Goal: Find contact information: Obtain details needed to contact an individual or organization

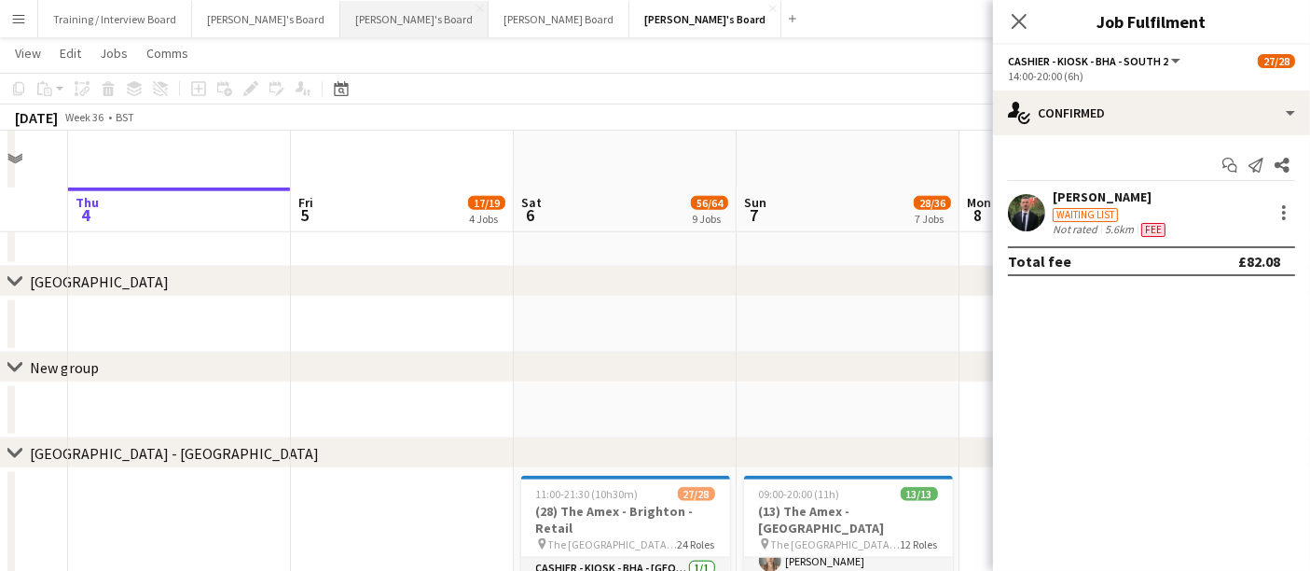
scroll to position [2009, 0]
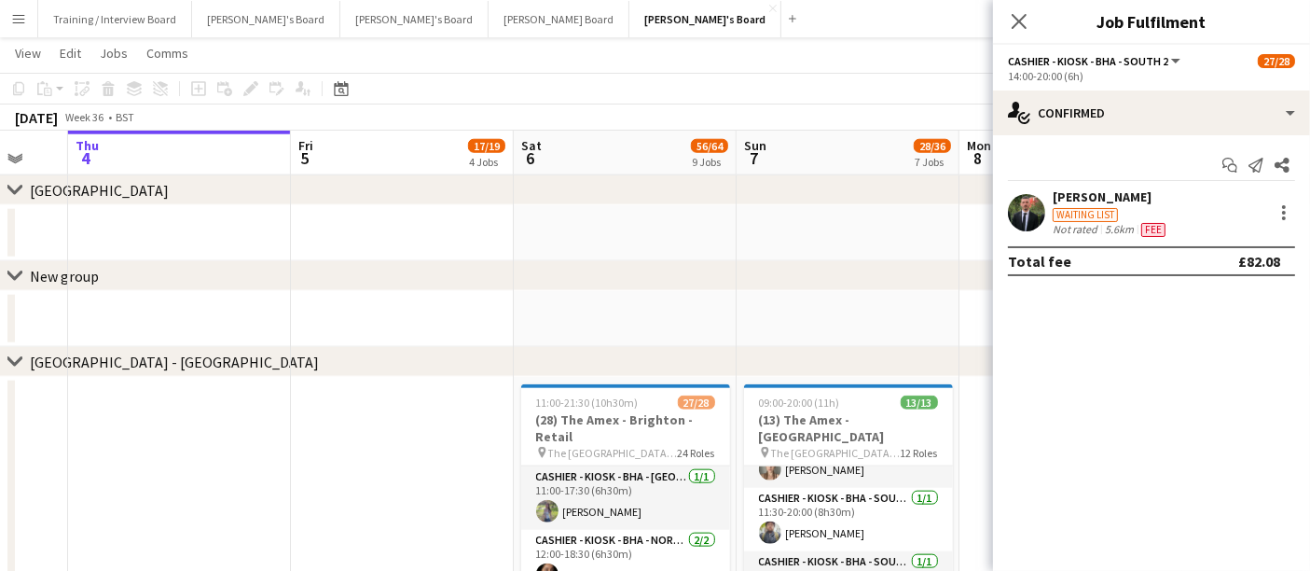
click at [14, 26] on button "Menu" at bounding box center [18, 18] width 37 height 37
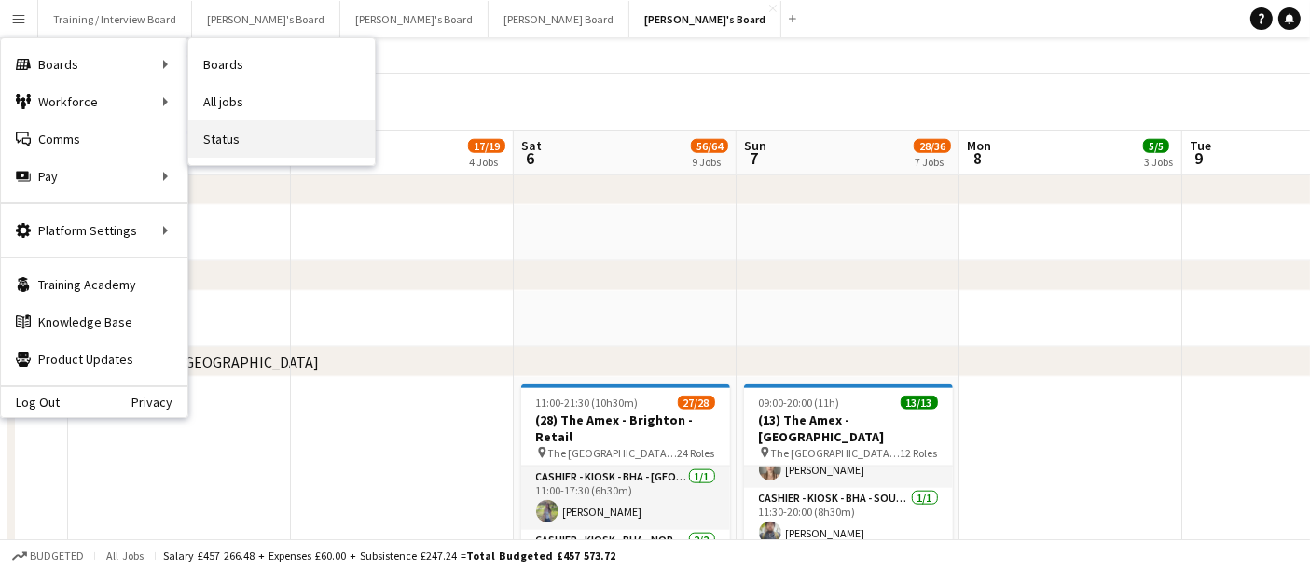
click at [282, 133] on link "Status" at bounding box center [281, 138] width 187 height 37
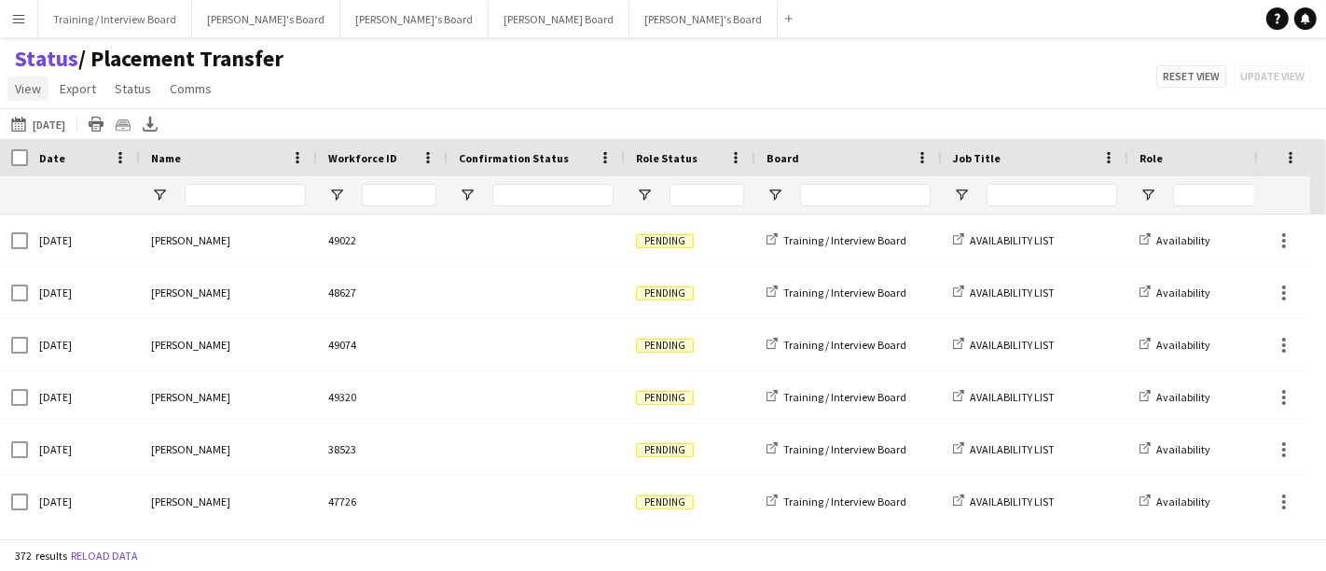
click at [33, 94] on span "View" at bounding box center [28, 88] width 26 height 17
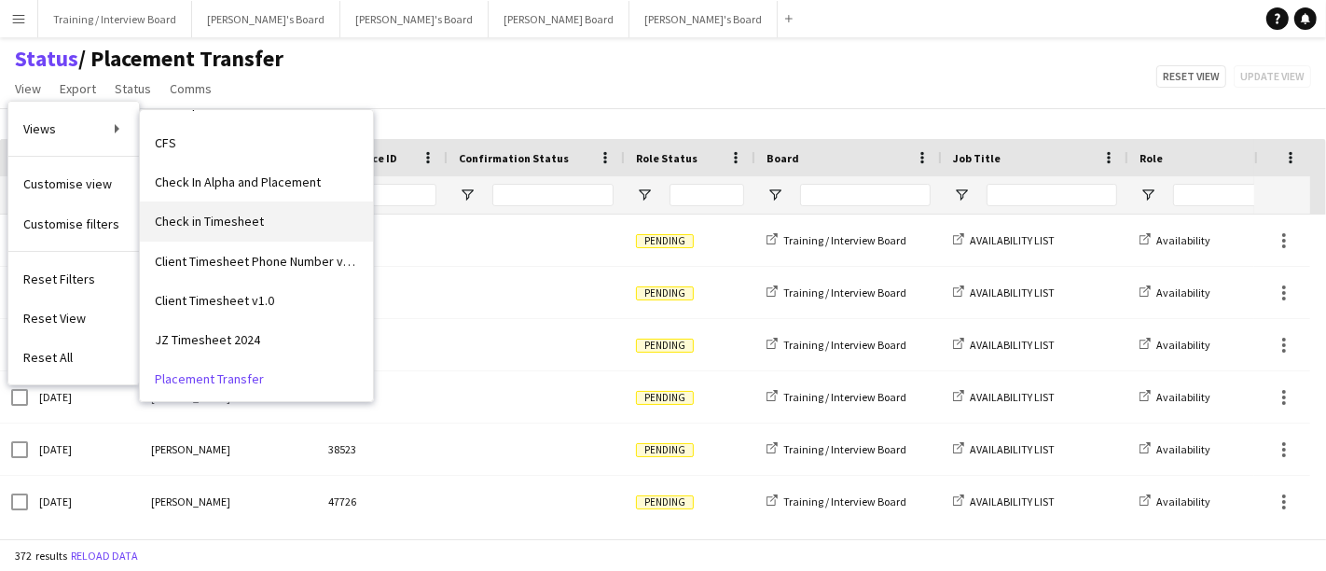
scroll to position [104, 0]
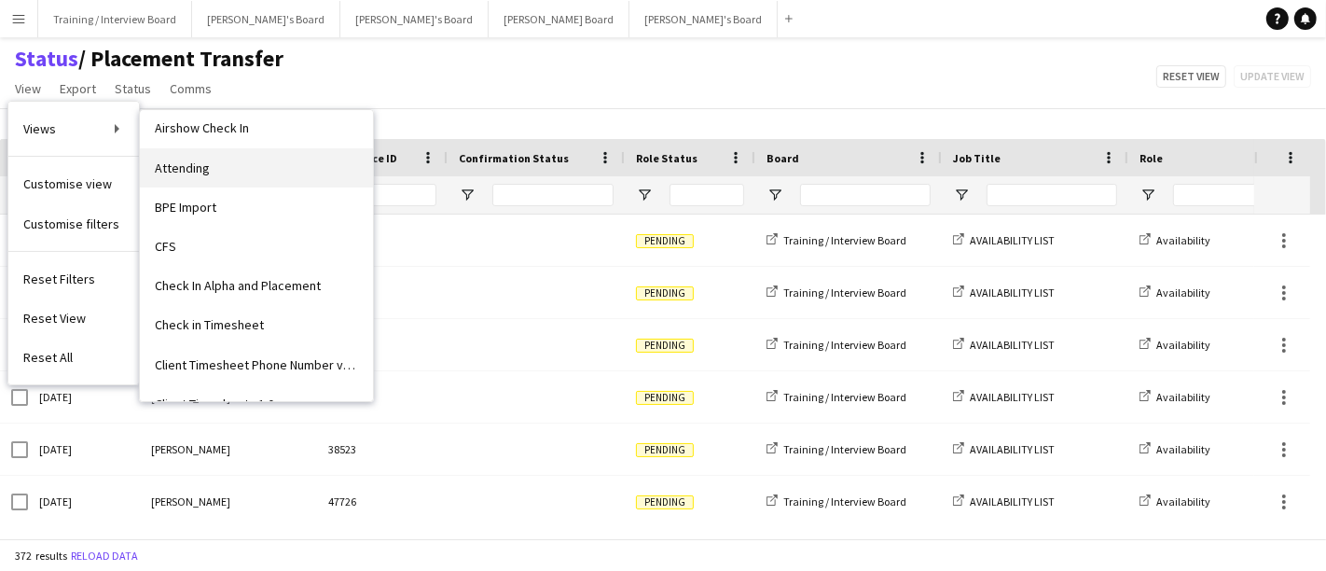
click at [207, 169] on link "Attending" at bounding box center [256, 167] width 233 height 39
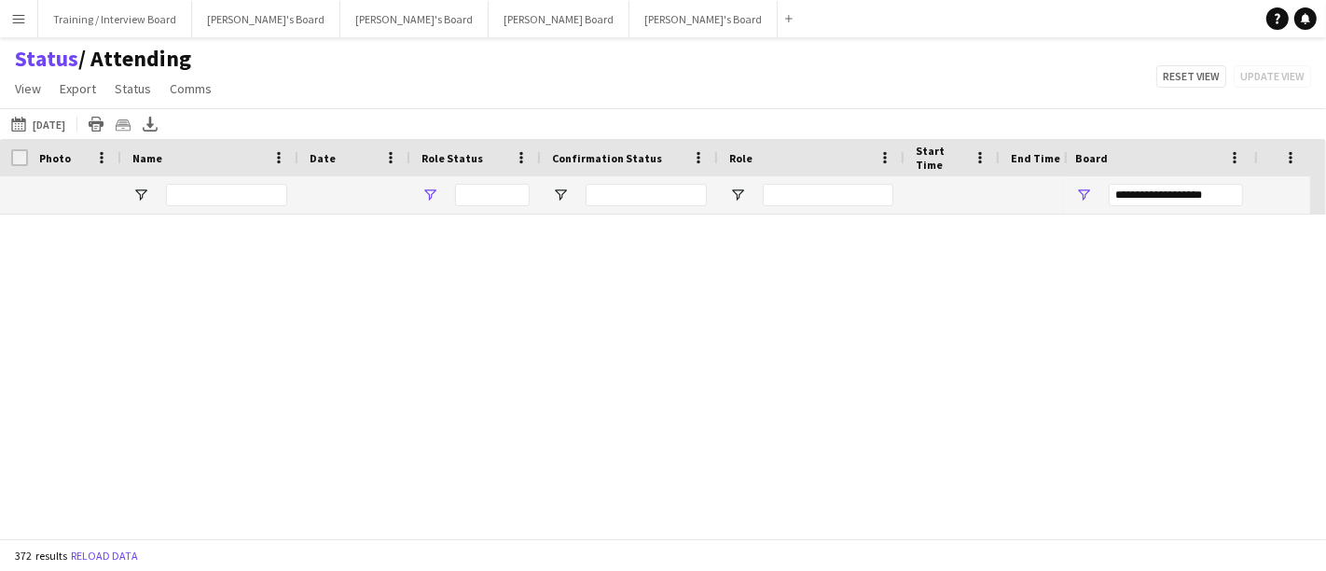
type input "**********"
type input "***"
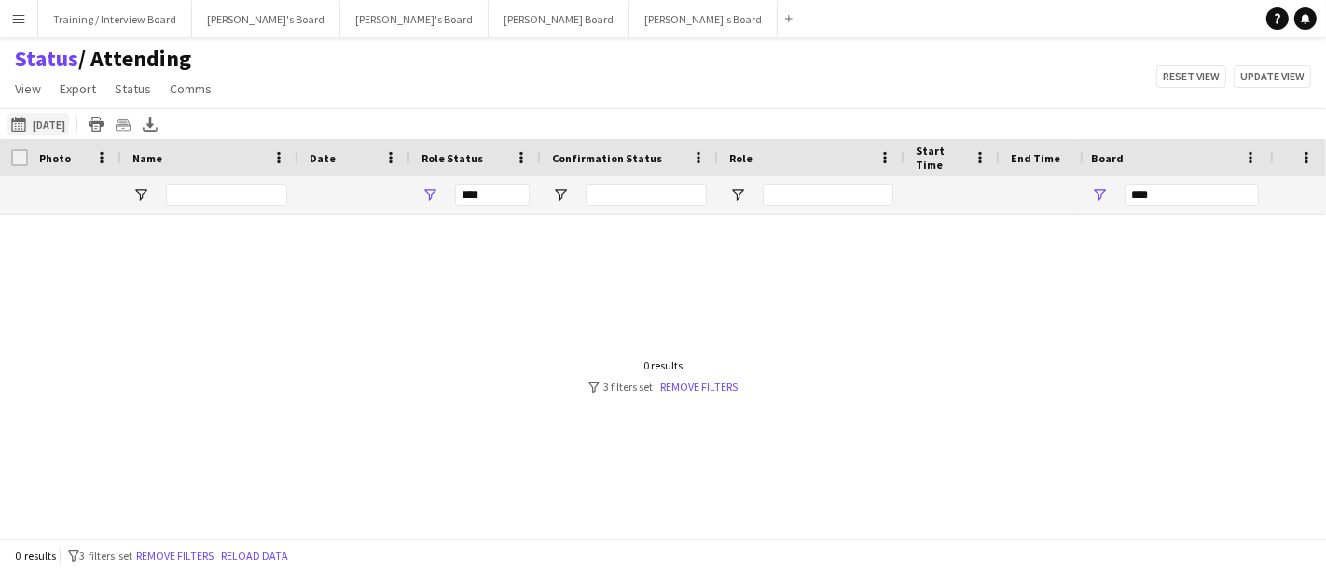
click at [48, 124] on button "[DATE] to [DATE] [DATE]" at bounding box center [38, 124] width 62 height 22
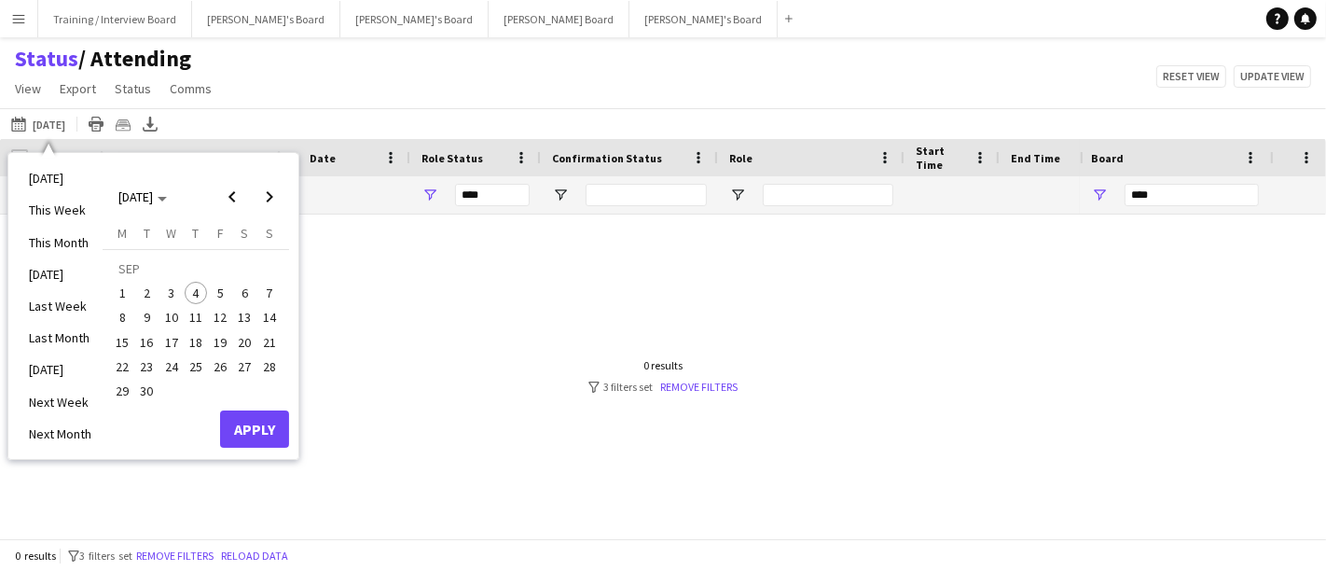
click at [237, 293] on span "6" at bounding box center [245, 293] width 22 height 22
click at [257, 294] on button "7" at bounding box center [269, 293] width 24 height 24
click at [261, 421] on button "Apply" at bounding box center [254, 428] width 69 height 37
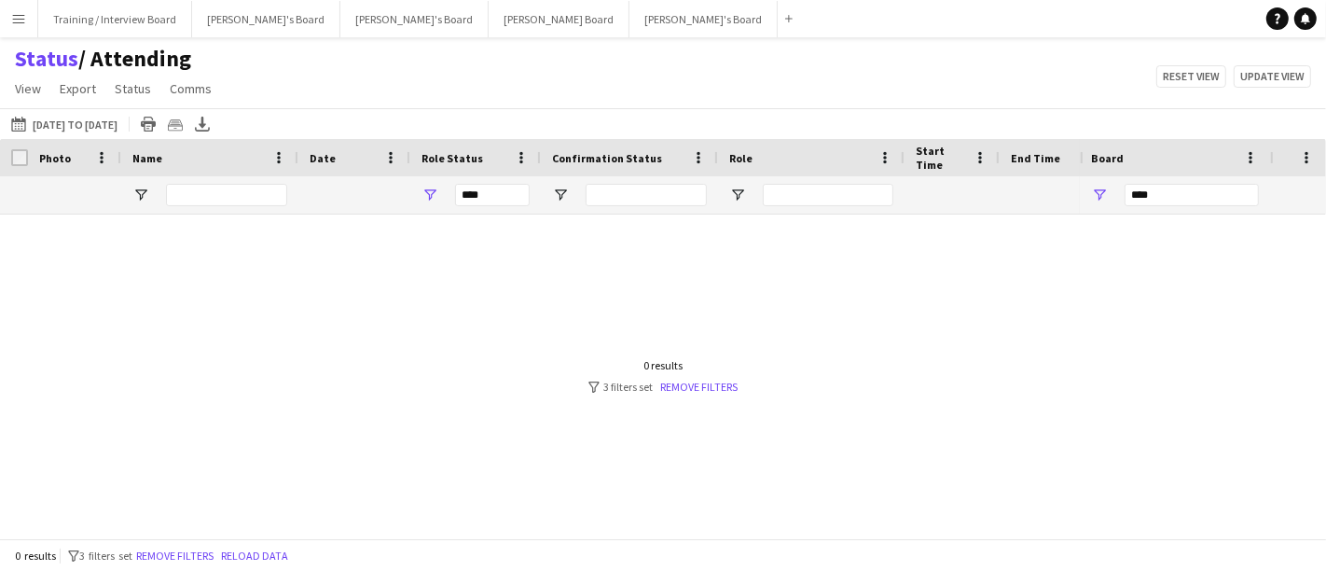
click at [700, 396] on div at bounding box center [540, 369] width 1080 height 308
click at [705, 386] on link "Remove filters" at bounding box center [698, 387] width 77 height 14
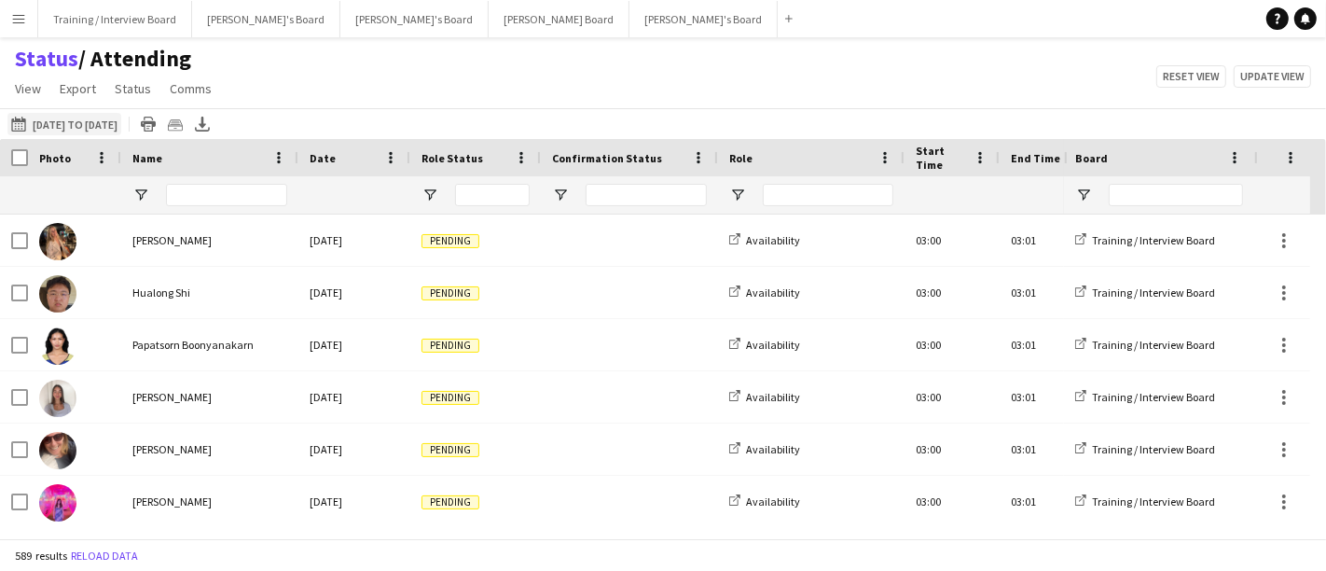
click at [48, 119] on button "[DATE] to [DATE] [DATE] to [DATE]" at bounding box center [64, 124] width 114 height 22
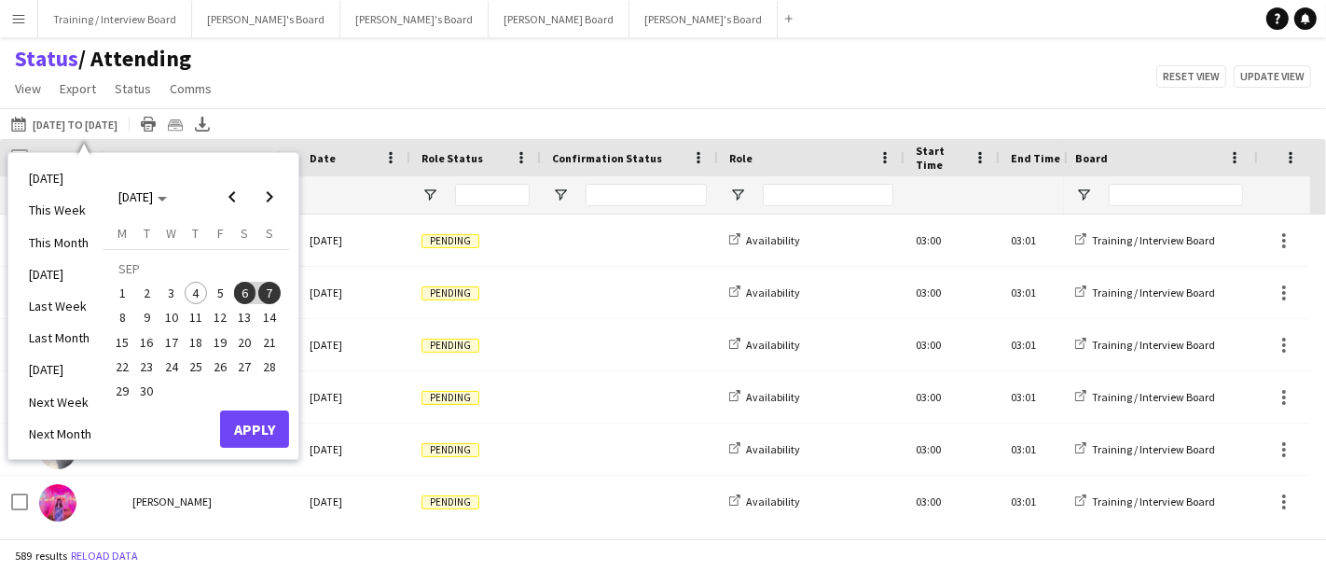
click at [239, 291] on span "6" at bounding box center [245, 293] width 22 height 22
click at [266, 294] on span "7" at bounding box center [269, 293] width 22 height 22
click at [261, 421] on button "Apply" at bounding box center [254, 428] width 69 height 37
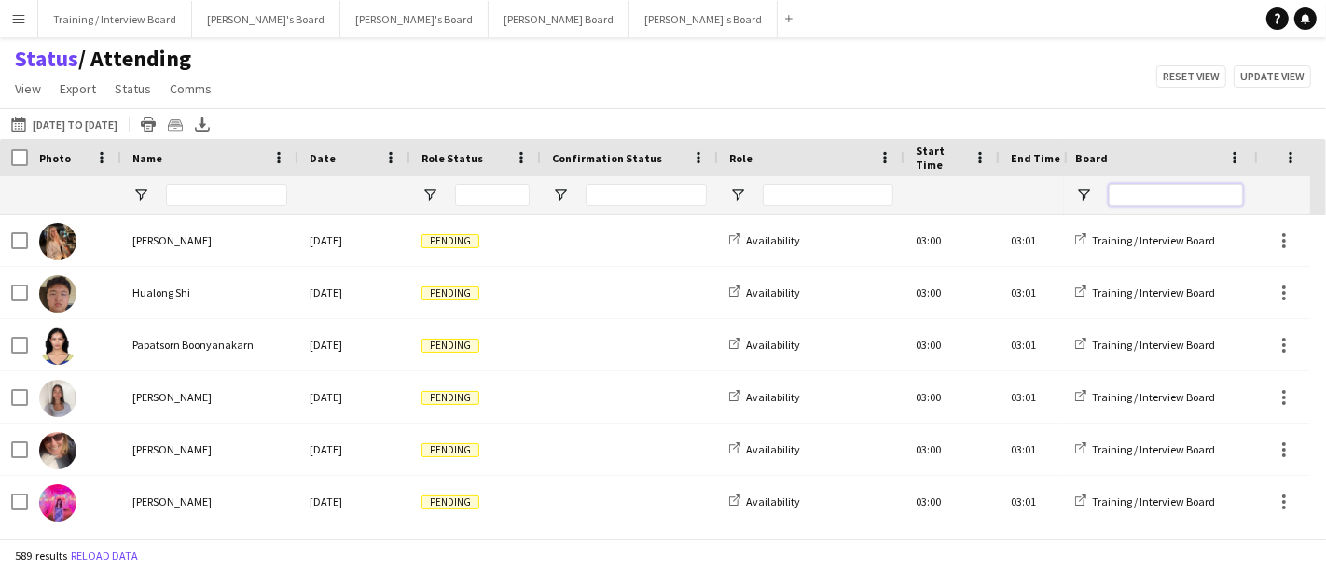
click at [1127, 193] on input "Board Filter Input" at bounding box center [1176, 195] width 134 height 22
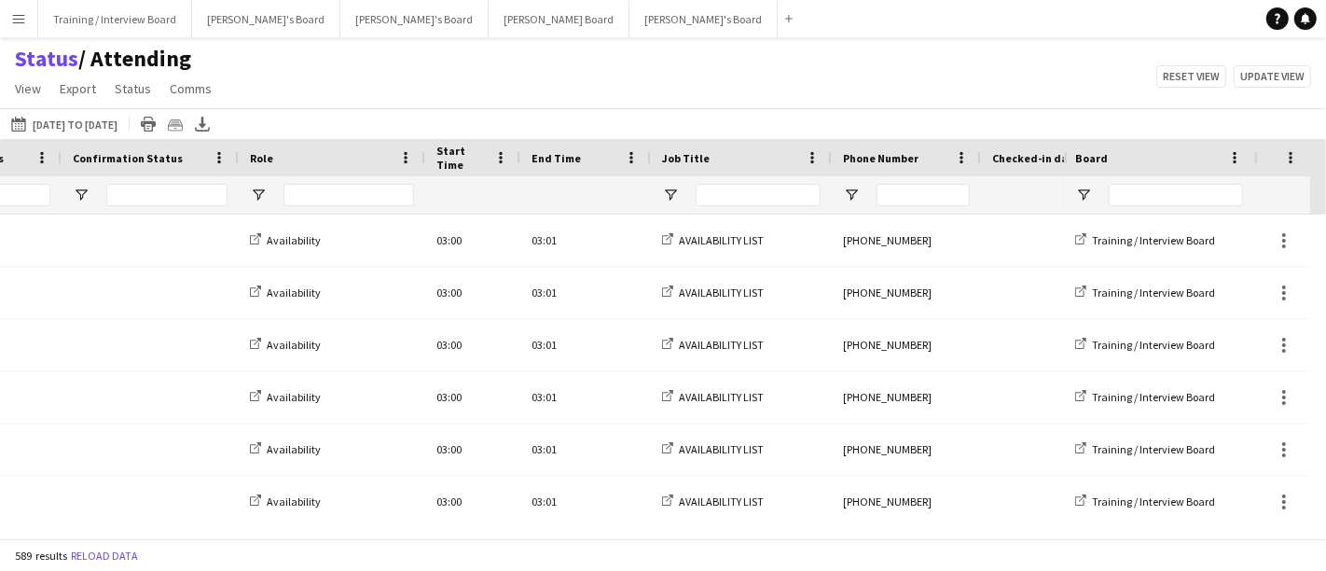
click at [755, 179] on div at bounding box center [758, 194] width 125 height 37
click at [750, 182] on div at bounding box center [758, 194] width 125 height 37
click at [743, 182] on div at bounding box center [758, 194] width 125 height 37
click at [738, 186] on input "Job Title Filter Input" at bounding box center [758, 195] width 125 height 22
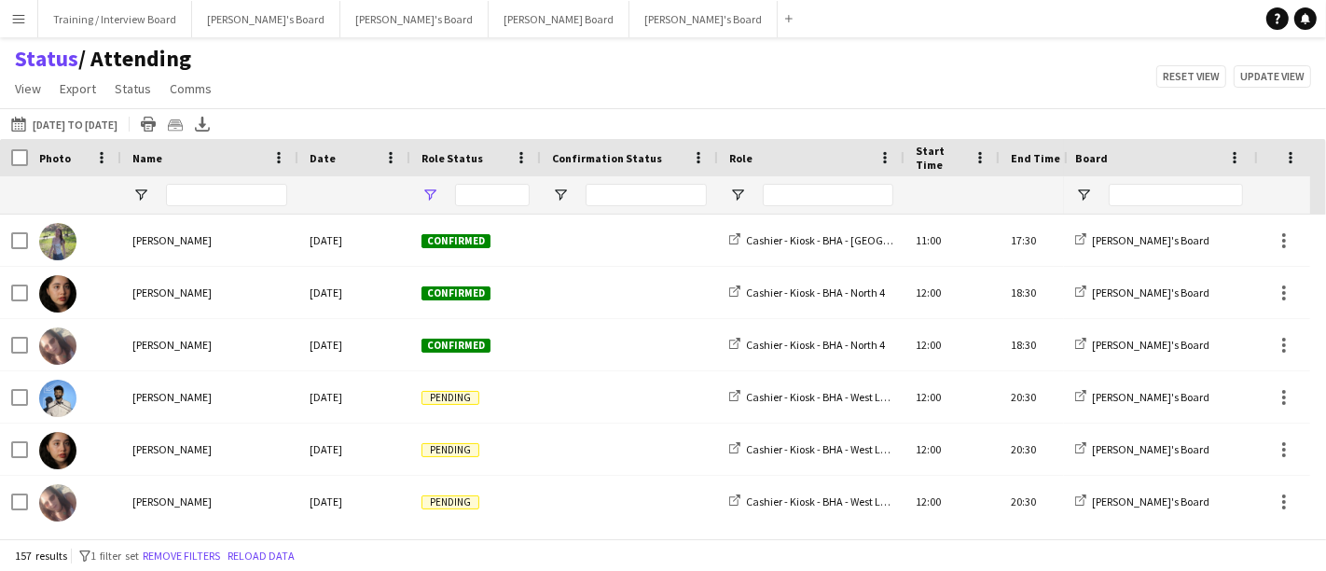
type input "****"
click at [433, 196] on span "Open Filter Menu" at bounding box center [430, 195] width 17 height 17
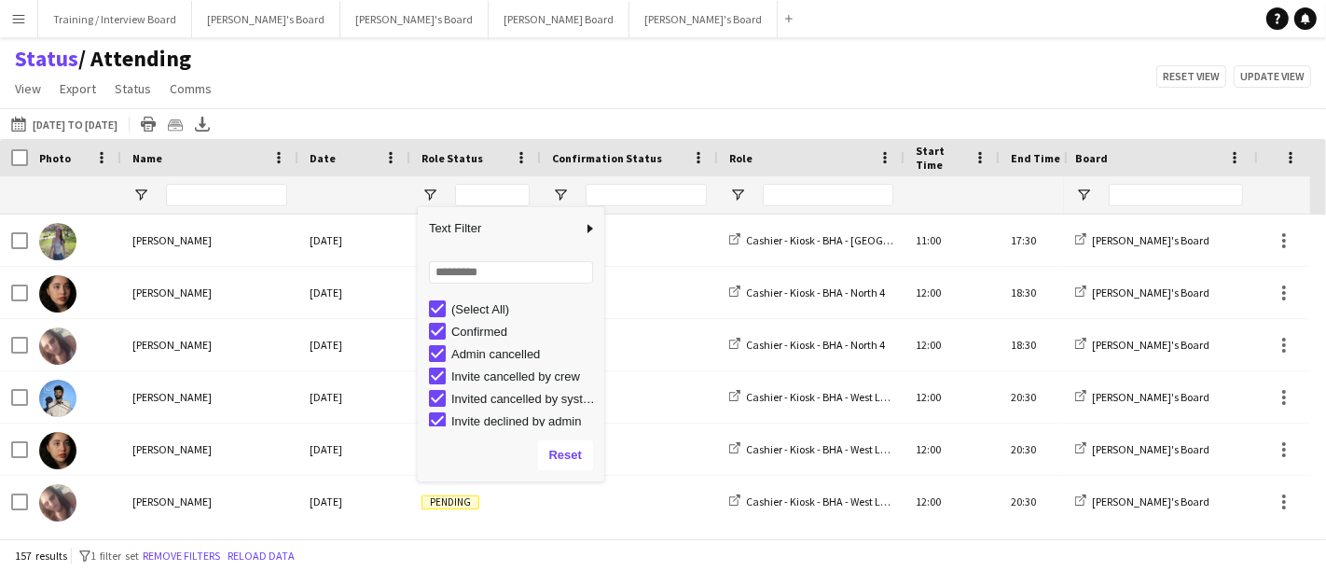
click at [436, 298] on div "(Select All)" at bounding box center [516, 309] width 175 height 22
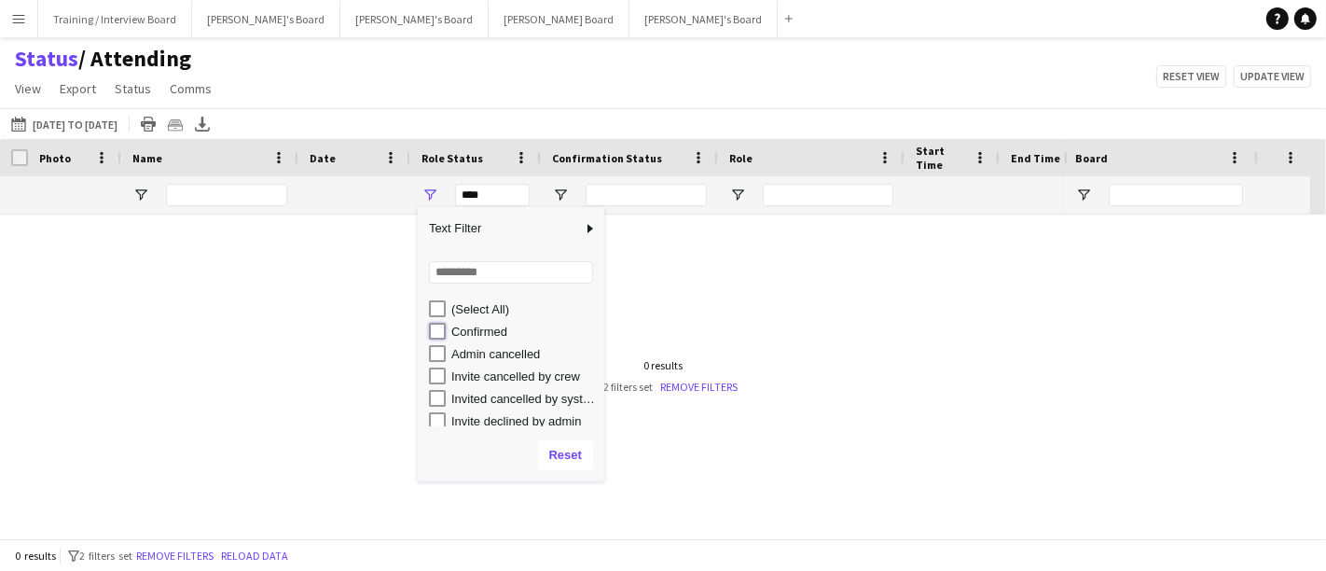
type input "**********"
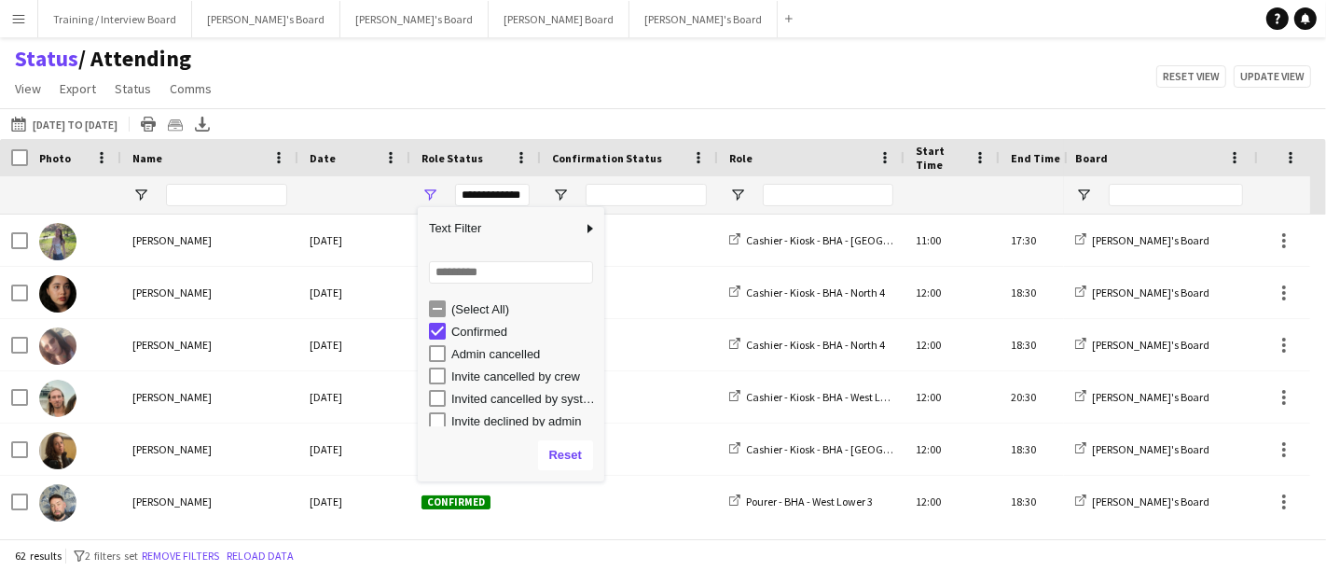
click at [487, 94] on div "Status / Attending View Views Default view Airshow Accreditation Airshow Check …" at bounding box center [663, 76] width 1326 height 63
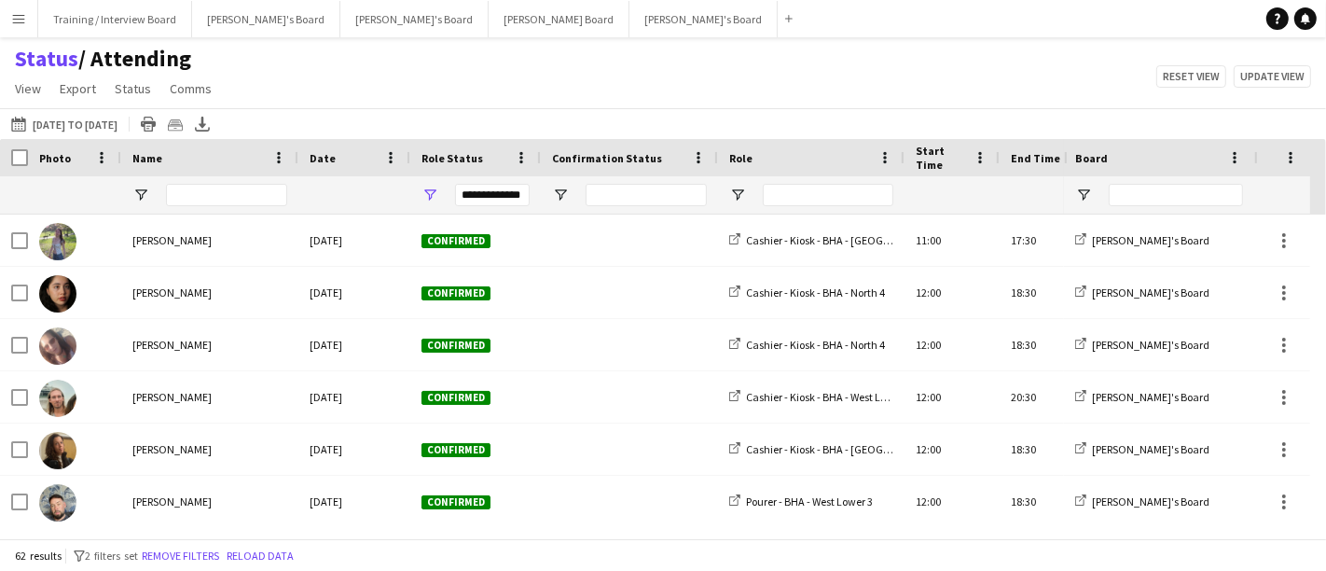
click at [175, 149] on div "Name" at bounding box center [198, 158] width 132 height 28
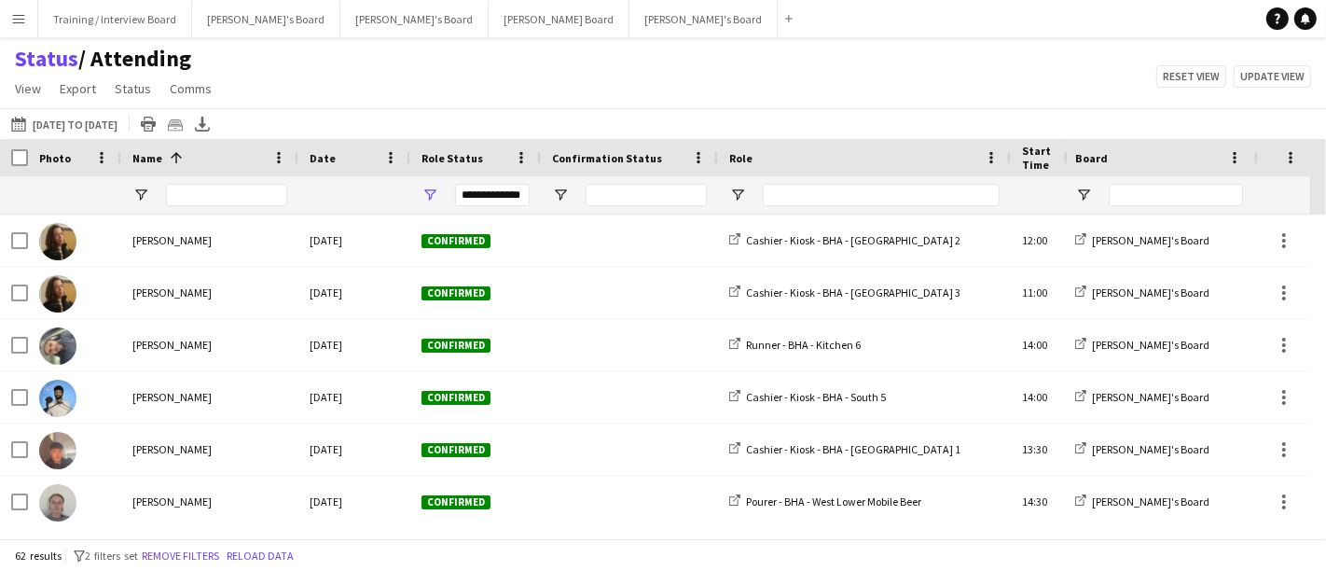
drag, startPoint x: 902, startPoint y: 156, endPoint x: 1008, endPoint y: 169, distance: 107.1
click at [1008, 169] on div at bounding box center [1009, 157] width 7 height 37
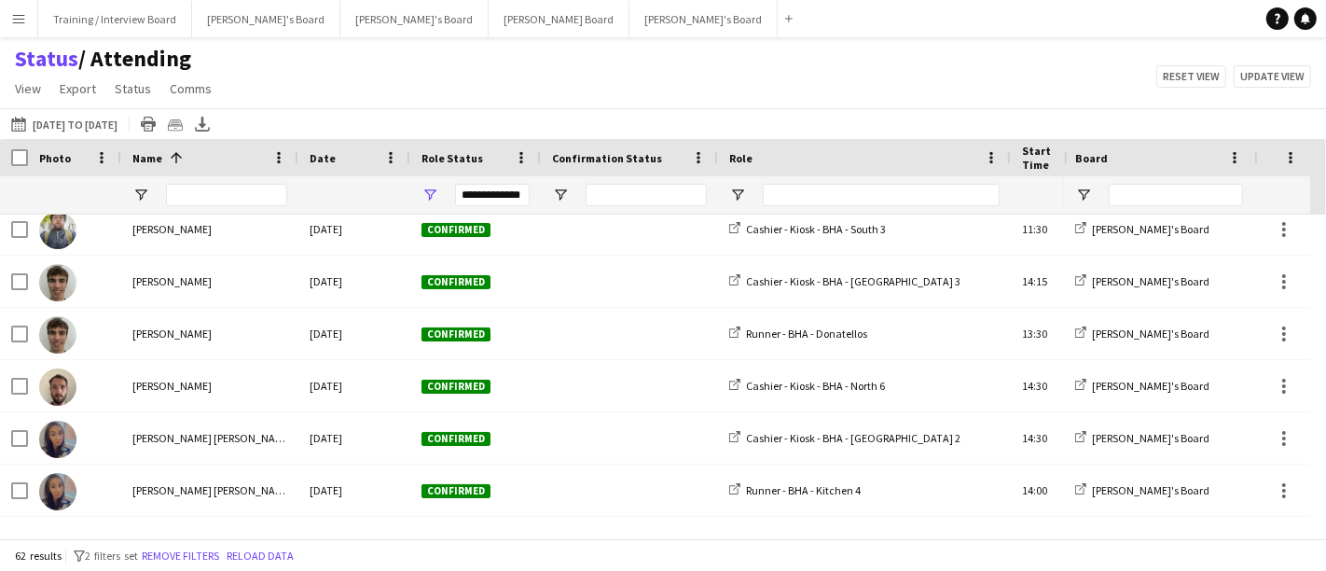
scroll to position [1790, 0]
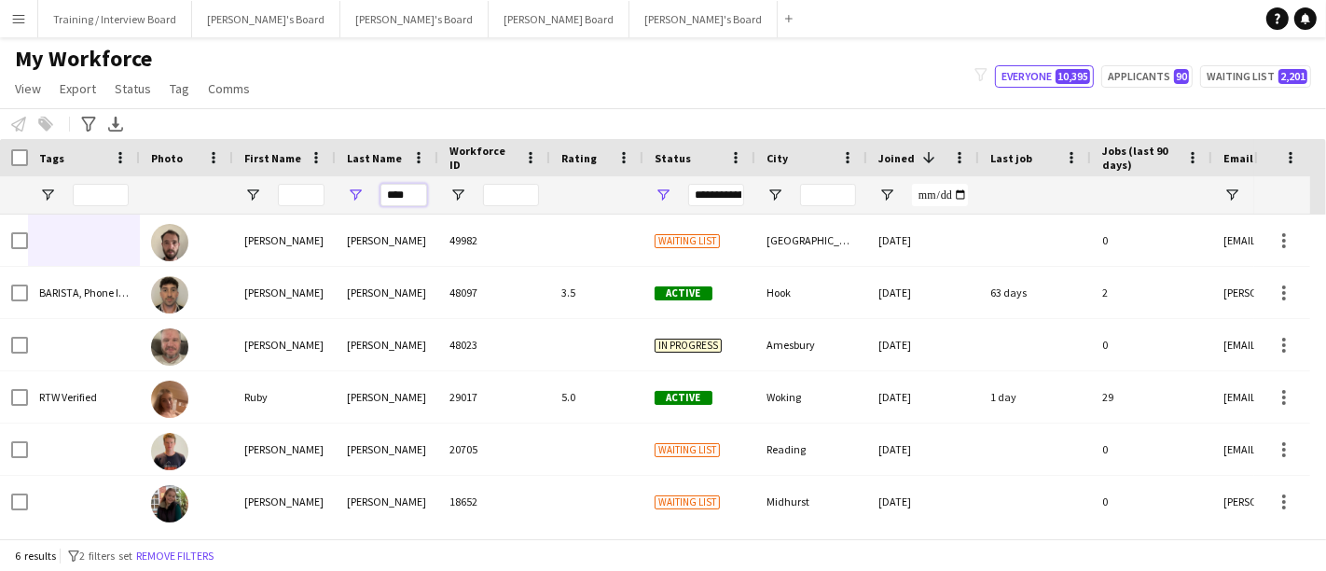
click at [419, 190] on input "****" at bounding box center [404, 195] width 47 height 22
click at [419, 187] on input "****" at bounding box center [404, 195] width 47 height 22
click at [411, 187] on input "****" at bounding box center [404, 195] width 47 height 22
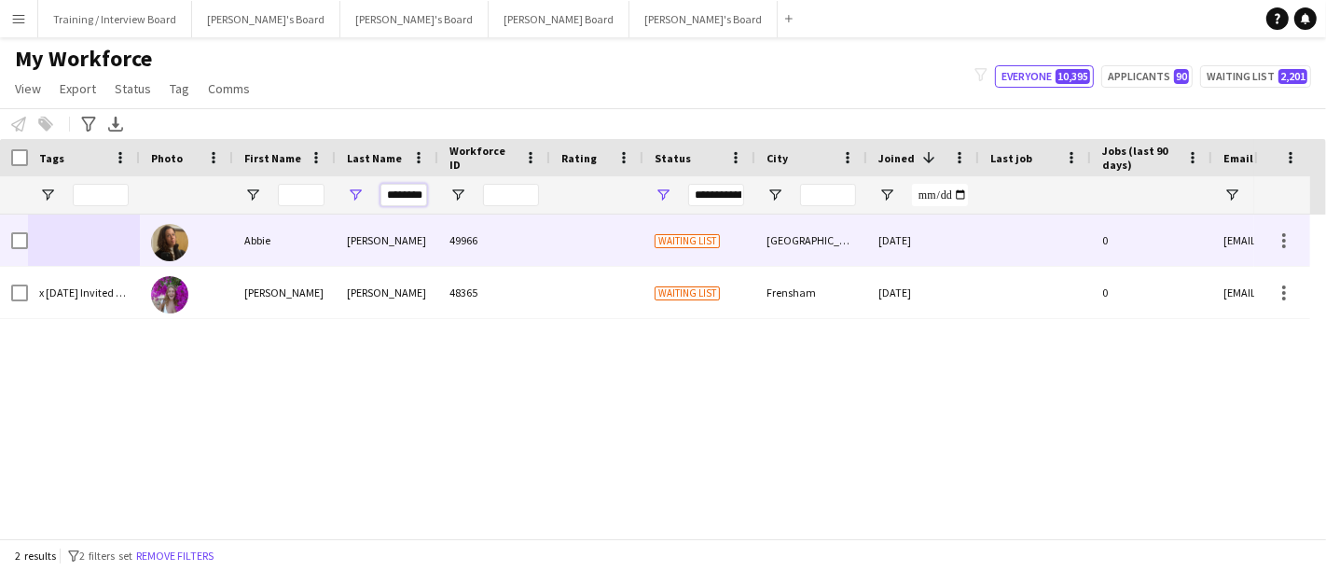
type input "********"
click at [301, 247] on div "Abbie" at bounding box center [284, 240] width 103 height 51
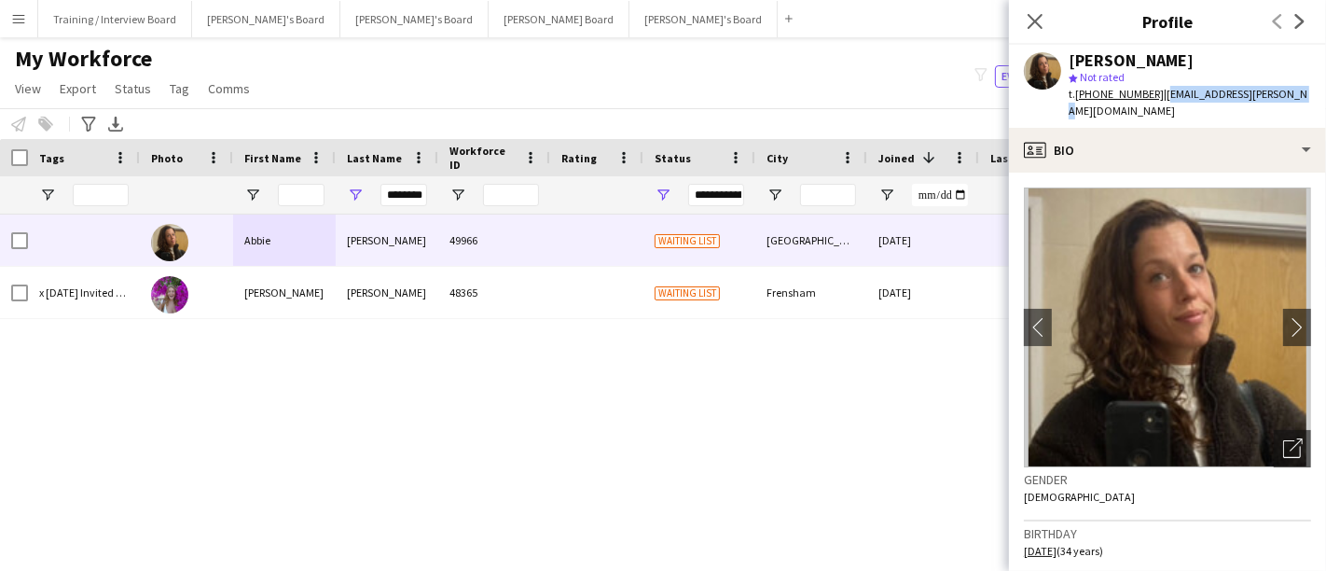
drag, startPoint x: 1292, startPoint y: 97, endPoint x: 1156, endPoint y: 104, distance: 135.4
click at [1156, 104] on div "Abbie Eldridge star Not rated t. +447783356833 | abbie.eldridge@proton.me" at bounding box center [1167, 86] width 317 height 83
copy span "abbie.eldridge@proton.me"
drag, startPoint x: 1108, startPoint y: 54, endPoint x: 1071, endPoint y: 54, distance: 37.3
click at [1071, 54] on div "[PERSON_NAME]" at bounding box center [1131, 60] width 125 height 17
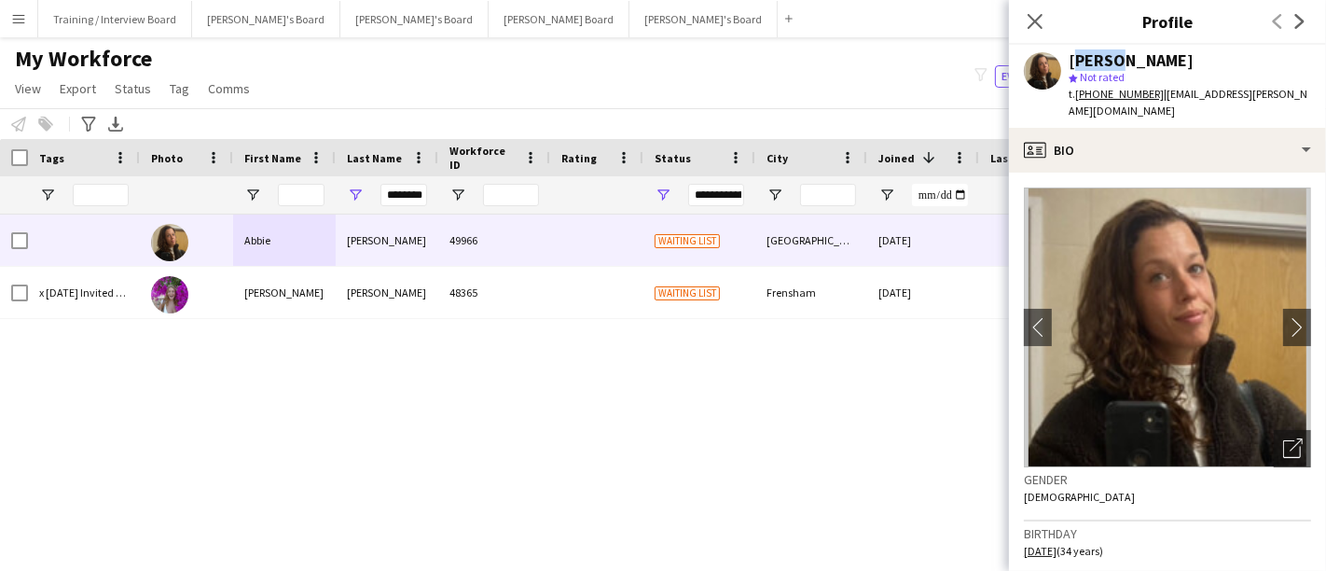
copy div "Abbie"
drag, startPoint x: 1195, startPoint y: 66, endPoint x: 1114, endPoint y: 63, distance: 81.2
click at [1116, 58] on div "[PERSON_NAME]" at bounding box center [1190, 60] width 242 height 17
copy div "Eldridge"
drag, startPoint x: 1306, startPoint y: 102, endPoint x: 1156, endPoint y: 102, distance: 149.2
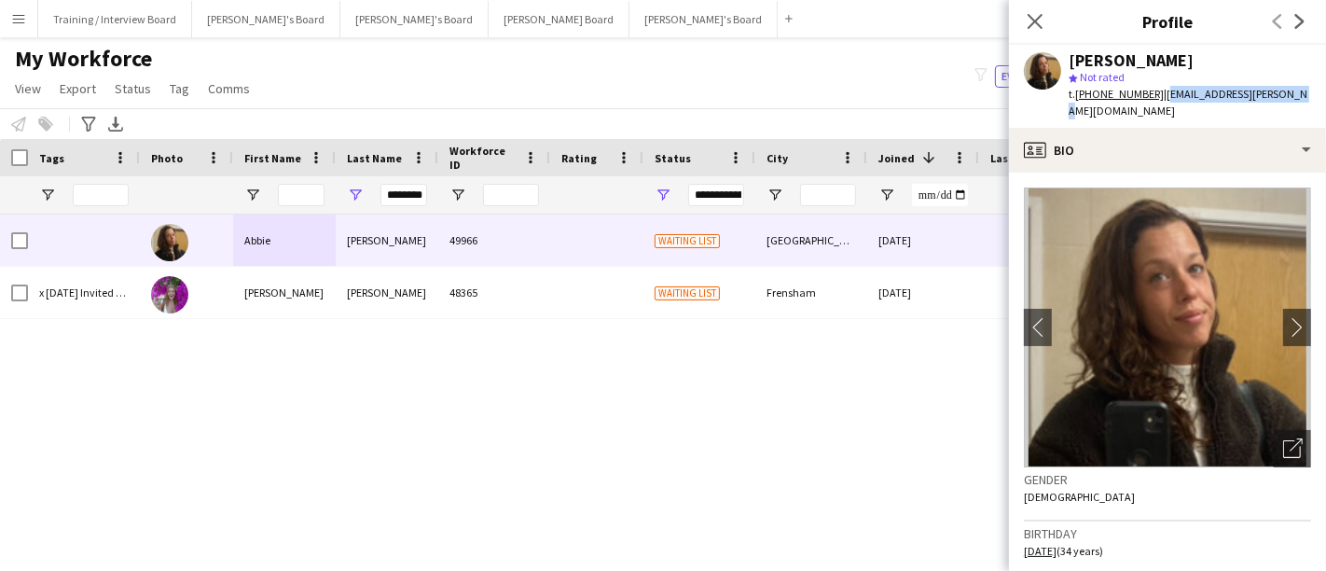
click at [1157, 99] on app-profile-header "Abbie Eldridge star Not rated t. +447783356833 | abbie.eldridge@proton.me" at bounding box center [1167, 86] width 317 height 83
copy span "abbie.eldridge@proton.me"
click at [1089, 55] on div "[PERSON_NAME]" at bounding box center [1131, 60] width 125 height 17
click at [1089, 54] on div "[PERSON_NAME]" at bounding box center [1131, 60] width 125 height 17
copy div "Abbie"
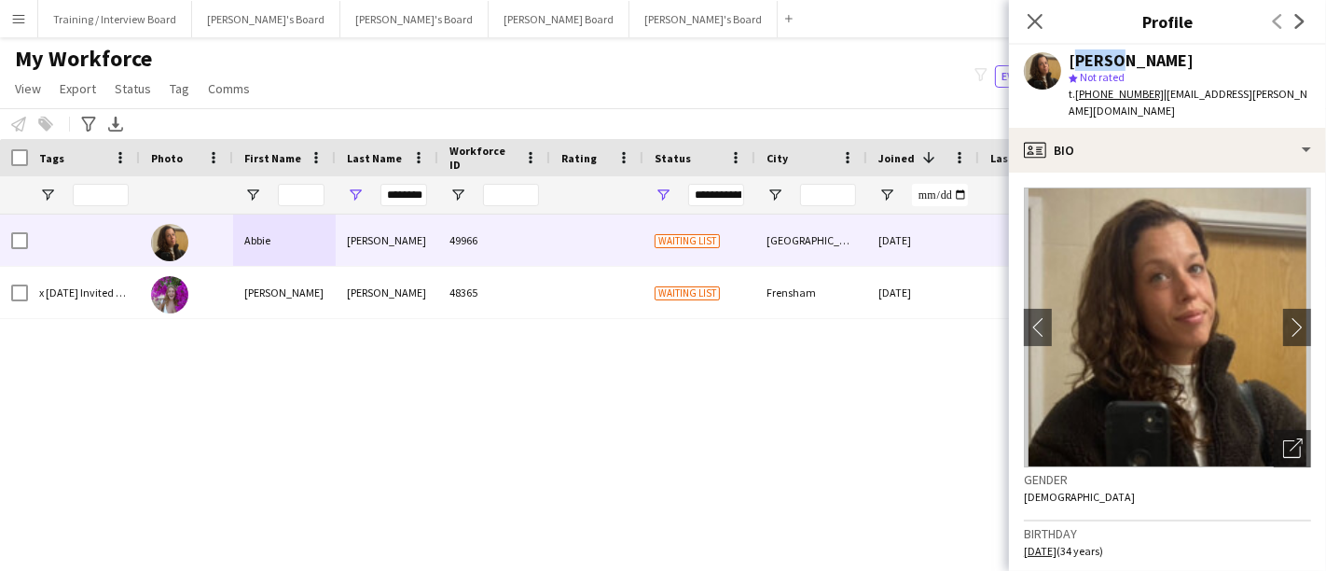
drag, startPoint x: 1196, startPoint y: 42, endPoint x: 1136, endPoint y: 54, distance: 60.9
click at [1136, 54] on app-crew-profile "Close pop-in Profile Previous Next Abbie Eldridge star Not rated t. +4477833568…" at bounding box center [1167, 285] width 317 height 571
click at [1171, 61] on div "[PERSON_NAME]" at bounding box center [1131, 60] width 125 height 17
drag, startPoint x: 1185, startPoint y: 59, endPoint x: 1116, endPoint y: 65, distance: 69.3
click at [1116, 65] on div "[PERSON_NAME]" at bounding box center [1190, 60] width 242 height 17
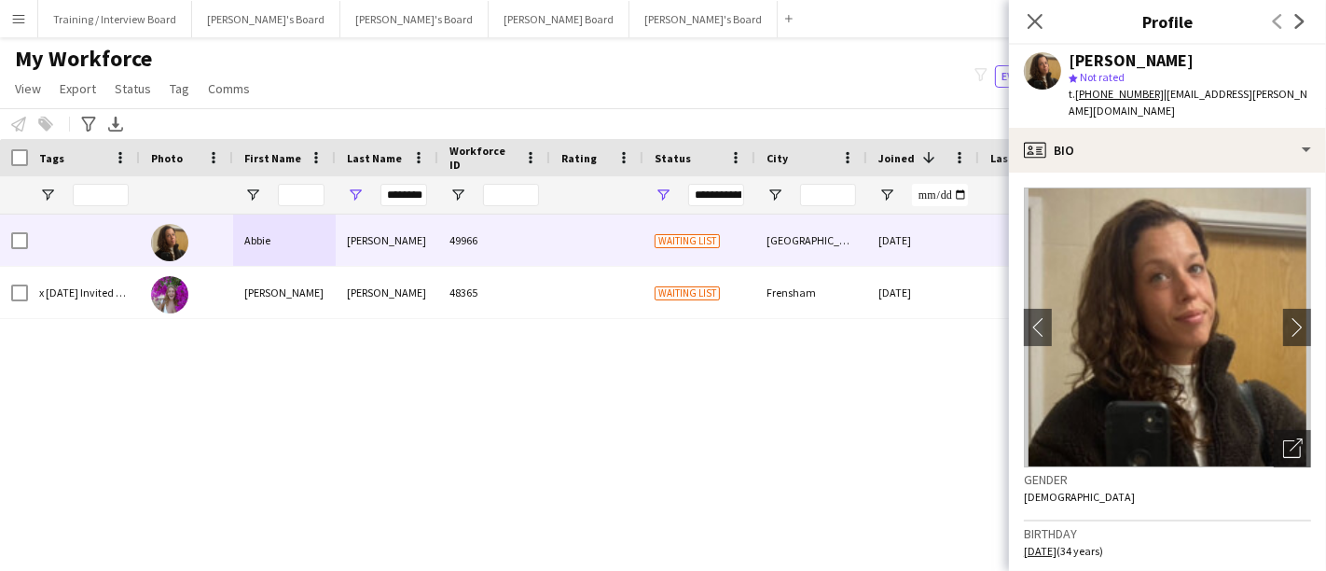
copy div "Eldridge"
drag, startPoint x: 1289, startPoint y: 78, endPoint x: 1272, endPoint y: 81, distance: 17.0
click at [1272, 81] on div "Abbie Eldridge star Not rated t. +447783356833 | abbie.eldridge@proton.me" at bounding box center [1167, 86] width 317 height 83
drag, startPoint x: 1287, startPoint y: 87, endPoint x: 1158, endPoint y: 89, distance: 128.7
click at [1158, 89] on div "Abbie Eldridge star Not rated t. +447783356833 | abbie.eldridge@proton.me" at bounding box center [1167, 86] width 317 height 83
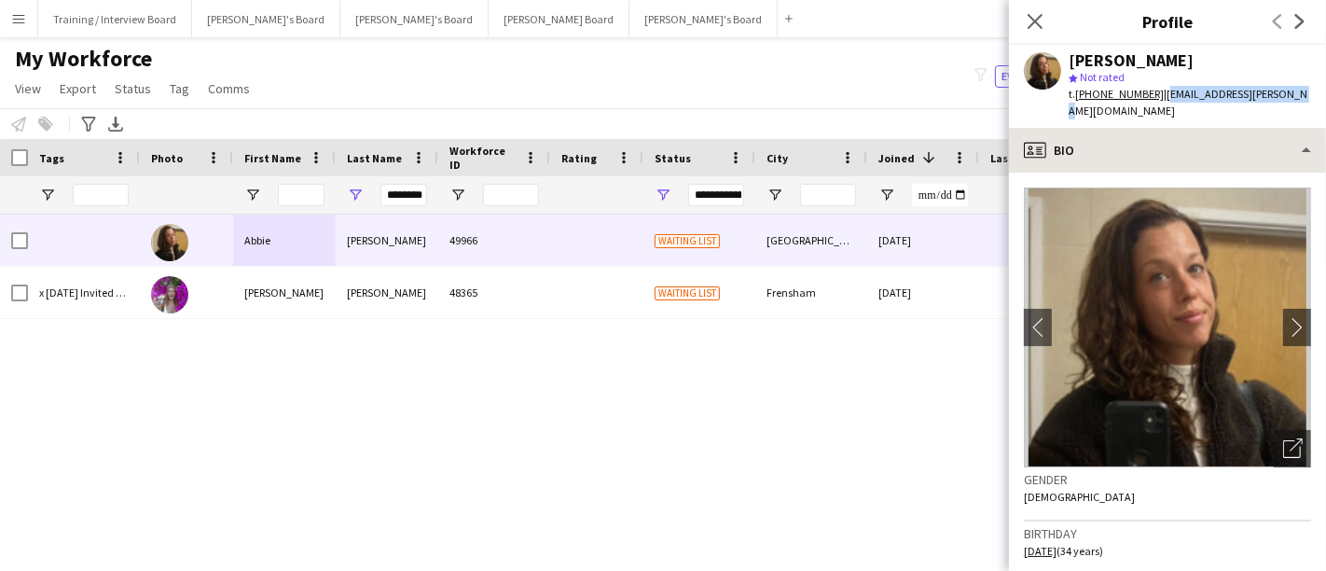
copy span "abbie.eldridge@proton.me"
